Goal: Communication & Community: Share content

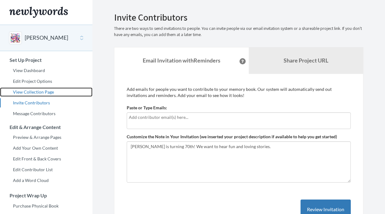
click at [50, 92] on link "View Collection Page" at bounding box center [46, 92] width 93 height 9
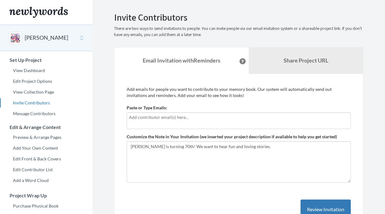
click at [197, 120] on input "text" at bounding box center [239, 117] width 220 height 7
type input "caitrinabshere+2@gmail.com"
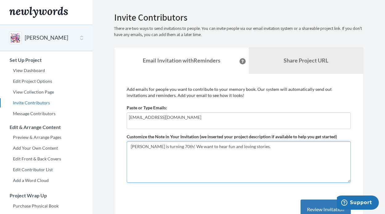
click at [238, 151] on textarea "[PERSON_NAME] is turning 70th! We want to hear fun and loving stories." at bounding box center [239, 162] width 224 height 41
click at [256, 148] on textarea "[PERSON_NAME] is turning 70th! We want to hear fun and loving stories." at bounding box center [239, 162] width 224 height 41
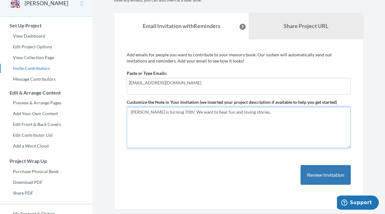
scroll to position [27, 0]
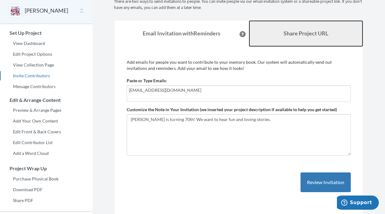
click at [306, 32] on b "Share Project URL" at bounding box center [306, 33] width 45 height 7
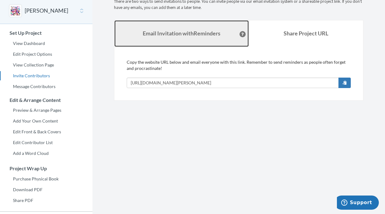
click at [211, 37] on link "Email Invitation with Reminders" at bounding box center [181, 33] width 135 height 27
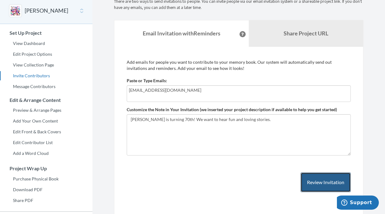
click at [321, 181] on button "Review Invitation" at bounding box center [326, 183] width 50 height 20
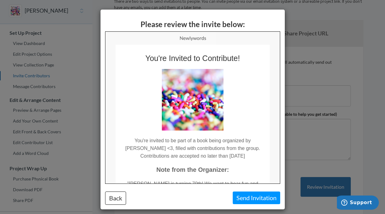
scroll to position [0, 0]
click at [255, 200] on button "Send Invitation" at bounding box center [257, 198] width 48 height 13
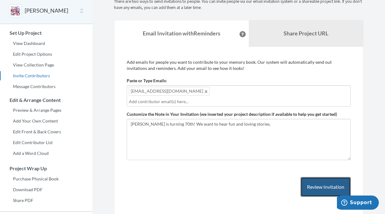
scroll to position [125, 0]
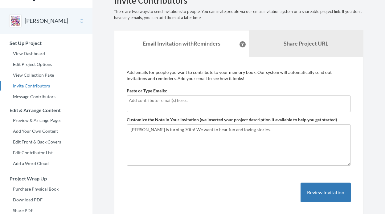
scroll to position [17, 0]
click at [208, 104] on div at bounding box center [239, 103] width 224 height 17
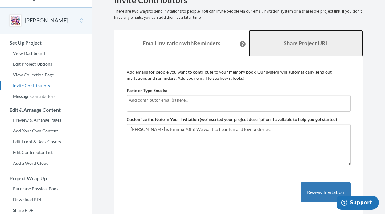
click at [311, 45] on b "Share Project URL" at bounding box center [306, 43] width 45 height 7
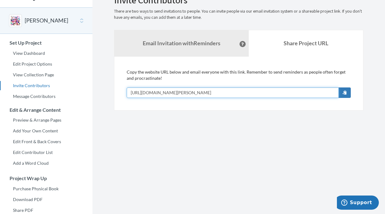
click at [250, 94] on input "[URL][DOMAIN_NAME][PERSON_NAME]" at bounding box center [233, 93] width 212 height 10
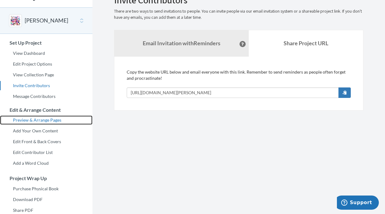
click at [41, 121] on link "Preview & Arrange Pages" at bounding box center [46, 120] width 93 height 9
